Goal: Transaction & Acquisition: Book appointment/travel/reservation

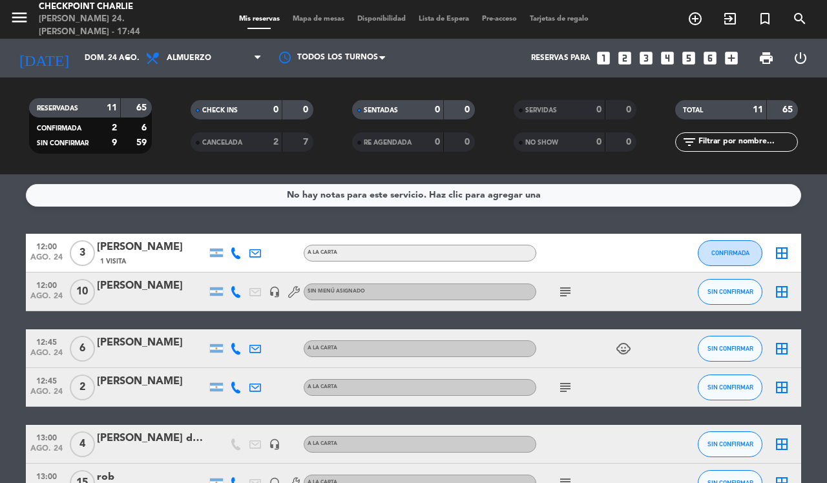
scroll to position [331, 0]
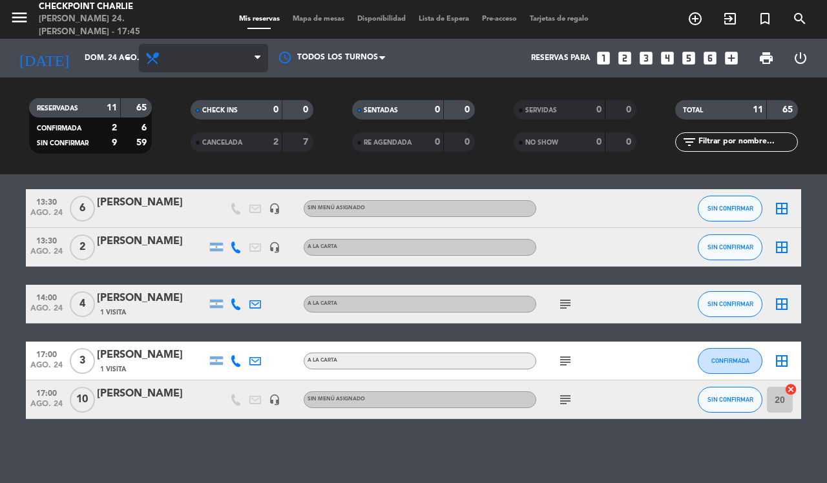
click at [233, 52] on span "Almuerzo" at bounding box center [203, 58] width 129 height 28
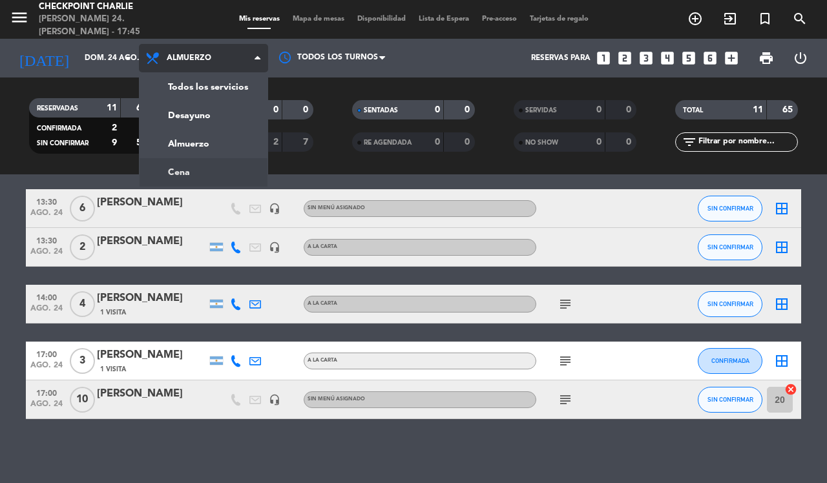
click at [231, 166] on div "menu Checkpoint [PERSON_NAME] 24. [PERSON_NAME] - 17:45 Mis reservas Mapa de me…" at bounding box center [413, 87] width 827 height 174
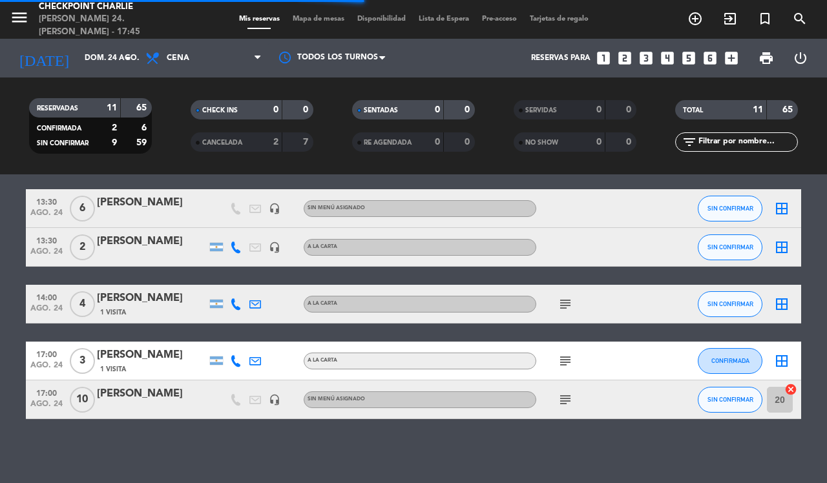
scroll to position [0, 0]
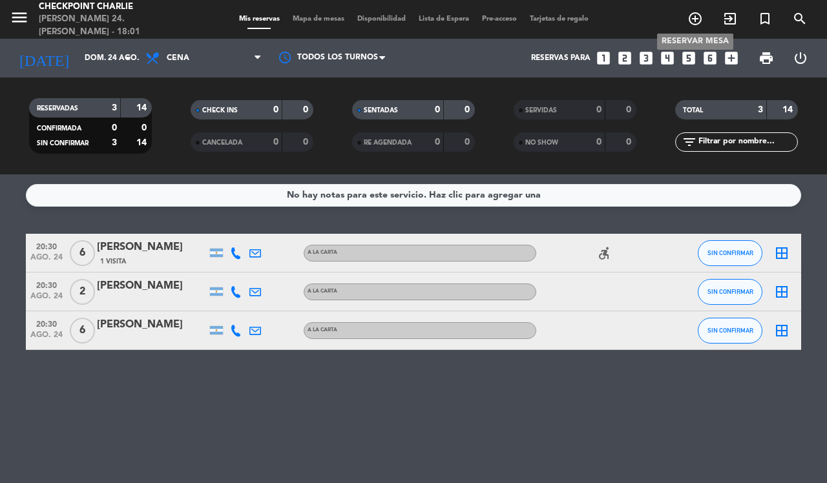
click at [689, 26] on icon "add_circle_outline" at bounding box center [695, 19] width 16 height 16
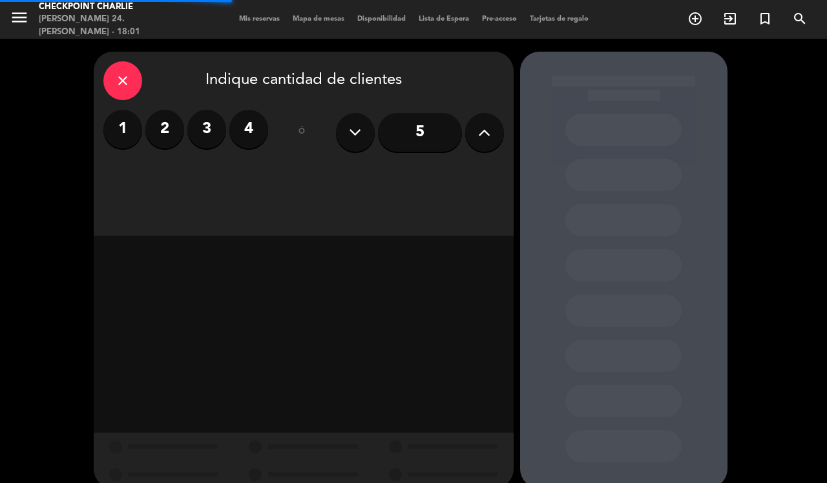
click at [246, 124] on label "4" at bounding box center [248, 129] width 39 height 39
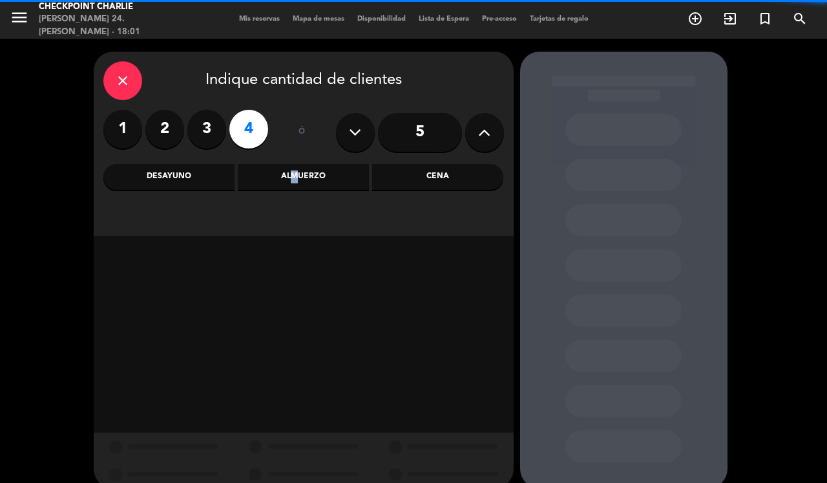
click at [289, 180] on div "Almuerzo" at bounding box center [303, 177] width 131 height 26
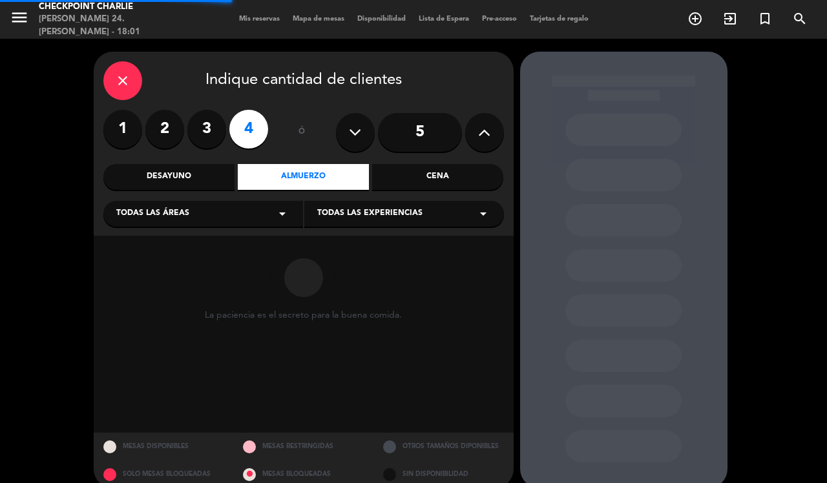
click at [244, 213] on div "Todas las áreas arrow_drop_down" at bounding box center [203, 214] width 200 height 26
click at [143, 295] on div "BARRA CAVA DECK SALON" at bounding box center [203, 267] width 200 height 112
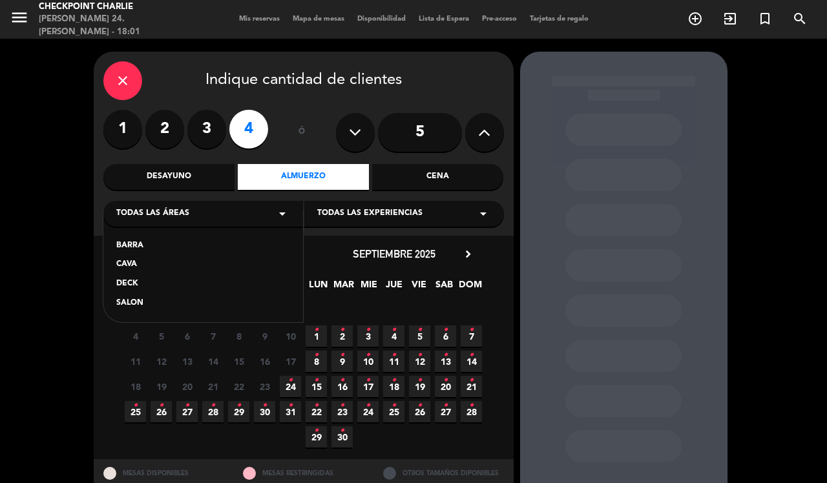
click at [120, 306] on div "SALON" at bounding box center [203, 303] width 174 height 13
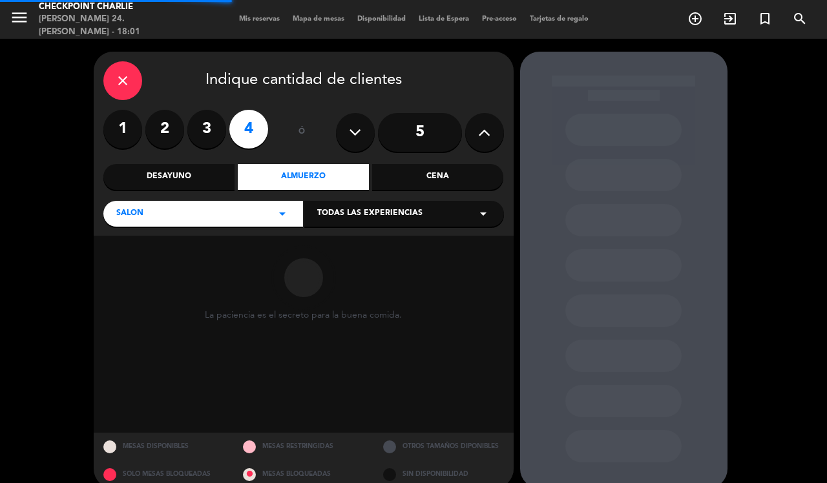
click at [370, 207] on span "Todas las experiencias" at bounding box center [369, 213] width 105 height 13
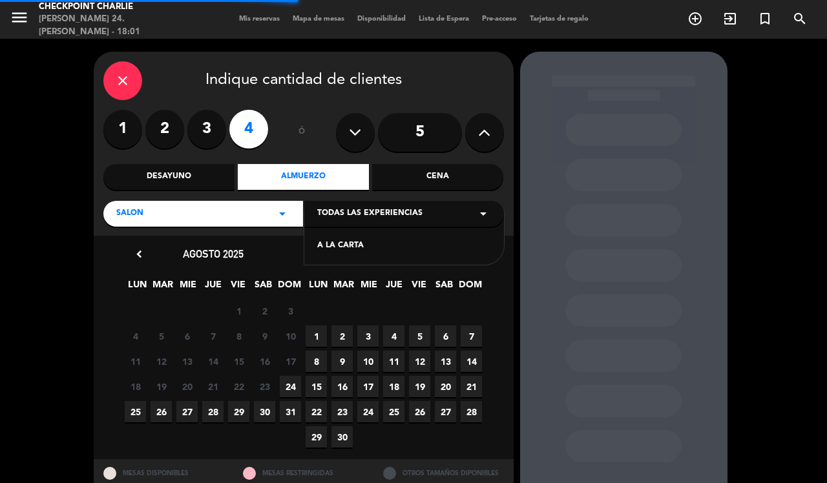
click at [339, 246] on div "A LA CARTA" at bounding box center [404, 246] width 174 height 13
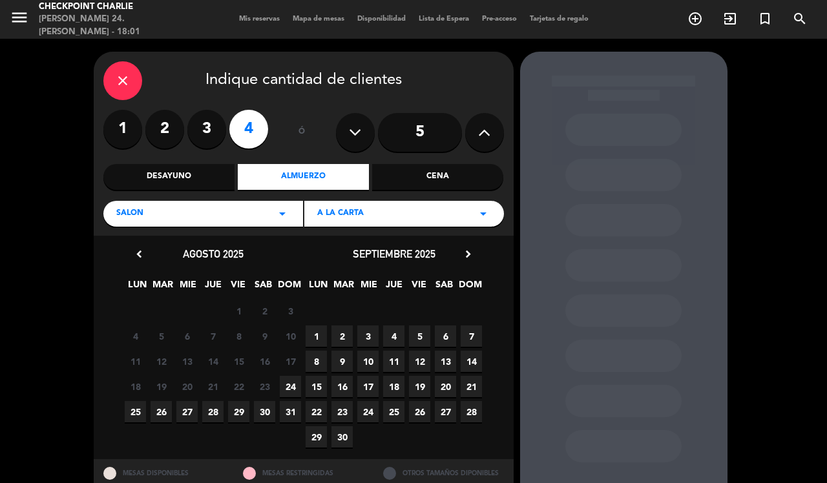
click at [133, 414] on span "25" at bounding box center [135, 411] width 21 height 21
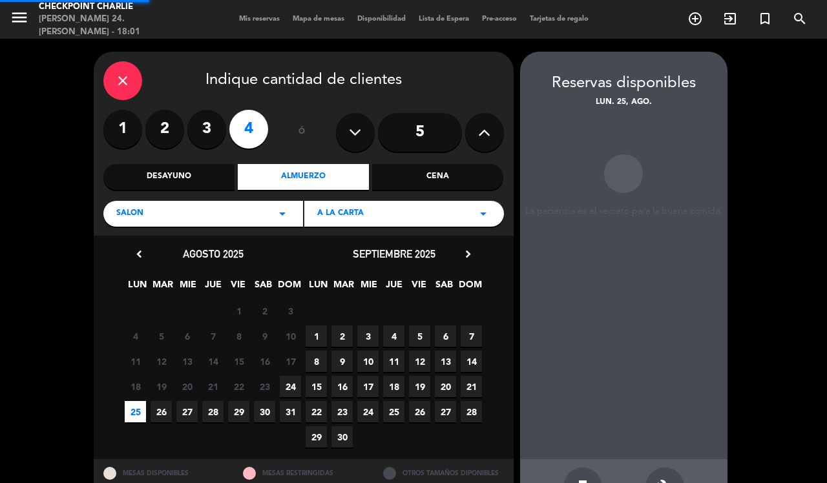
scroll to position [43, 0]
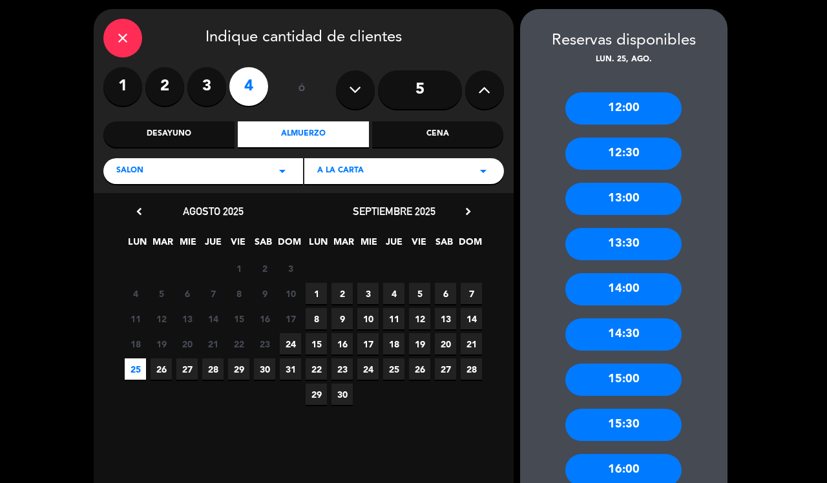
click at [622, 202] on div "13:00" at bounding box center [623, 199] width 116 height 32
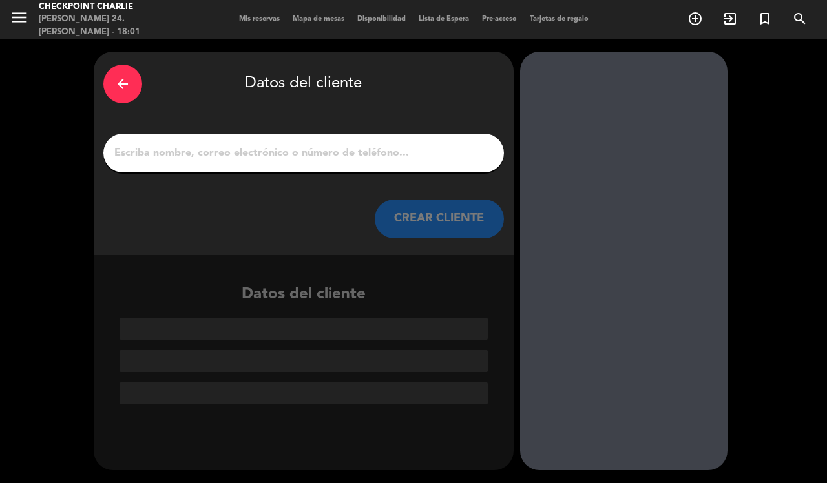
click at [357, 154] on input "1" at bounding box center [303, 153] width 381 height 18
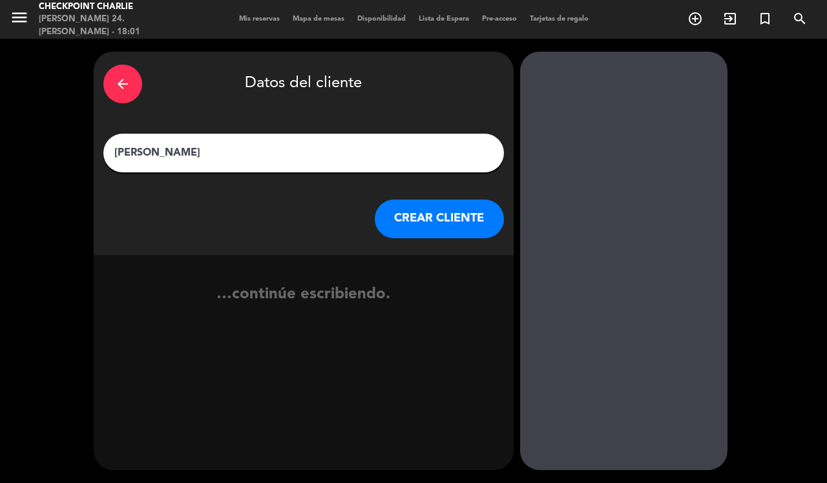
type input "[PERSON_NAME]"
click at [423, 234] on button "CREAR CLIENTE" at bounding box center [439, 219] width 129 height 39
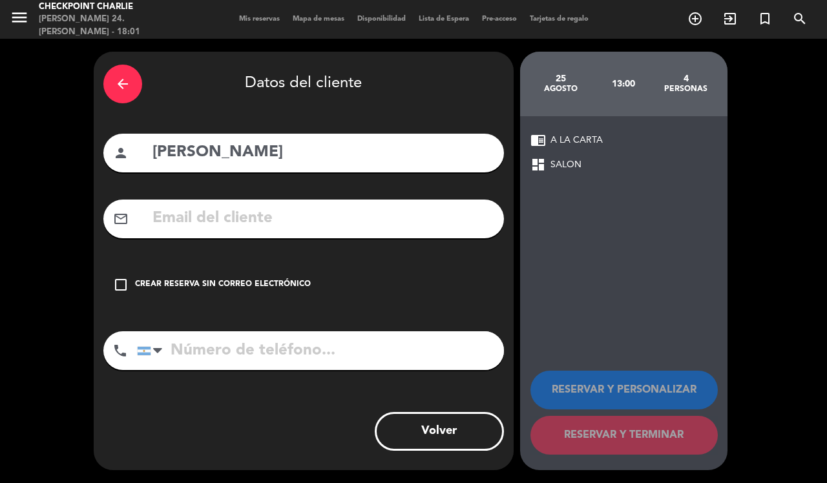
click at [295, 344] on input "tel" at bounding box center [320, 350] width 367 height 39
click at [271, 286] on div "Crear reserva sin correo electrónico" at bounding box center [223, 284] width 176 height 13
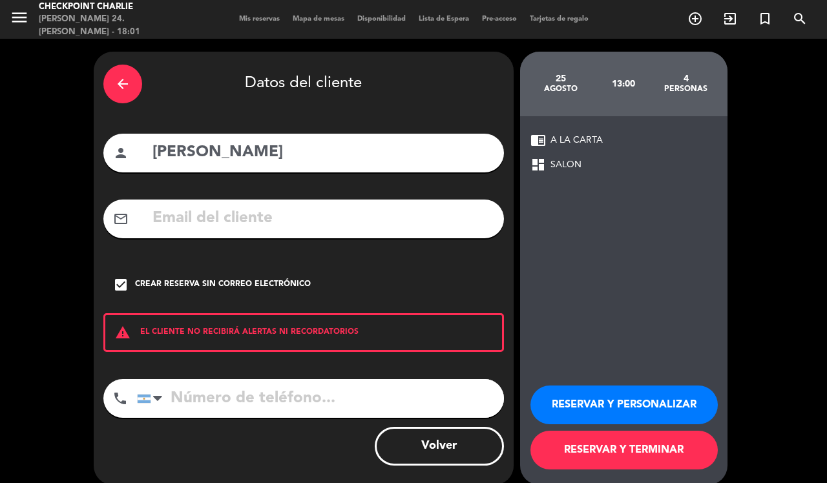
click at [653, 450] on button "RESERVAR Y TERMINAR" at bounding box center [623, 450] width 187 height 39
